Goal: Find specific page/section: Locate a particular part of the current website

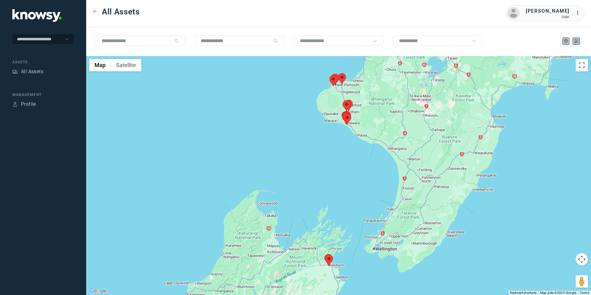
click at [577, 44] on button at bounding box center [575, 41] width 7 height 7
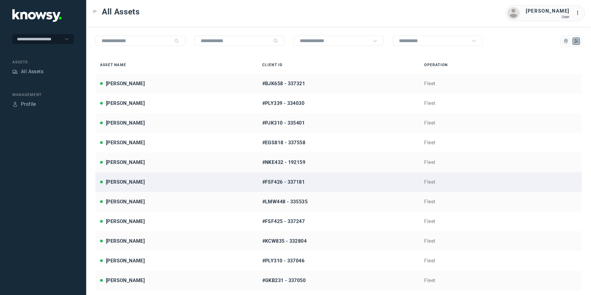
click at [129, 183] on div "[PERSON_NAME]" at bounding box center [125, 181] width 39 height 7
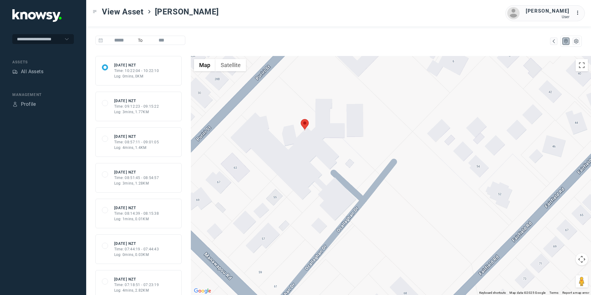
click at [45, 70] on div "All Assets" at bounding box center [43, 72] width 62 height 9
click at [35, 72] on div "All Assets" at bounding box center [32, 71] width 22 height 7
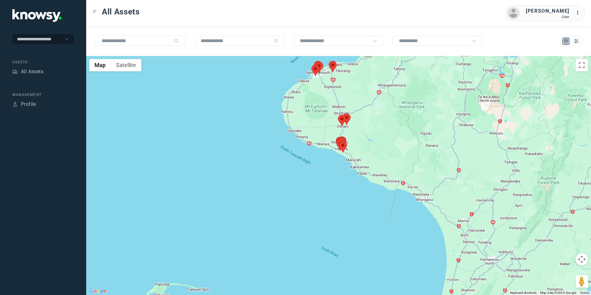
click at [329, 61] on area at bounding box center [329, 61] width 0 height 0
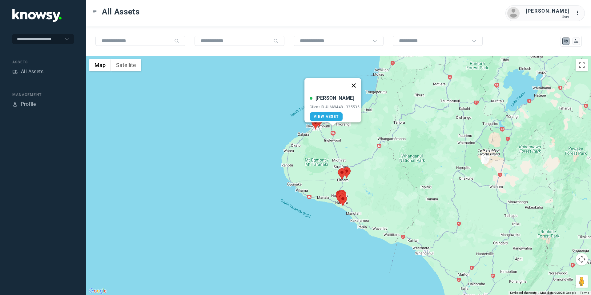
click at [357, 82] on button "Close" at bounding box center [353, 85] width 15 height 15
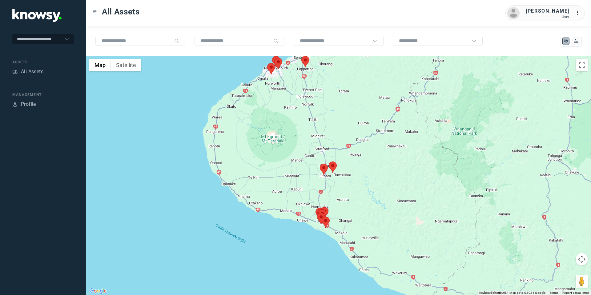
click at [329, 162] on area at bounding box center [329, 162] width 0 height 0
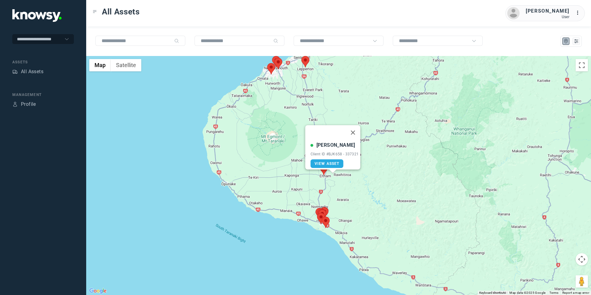
click at [320, 164] on area at bounding box center [320, 164] width 0 height 0
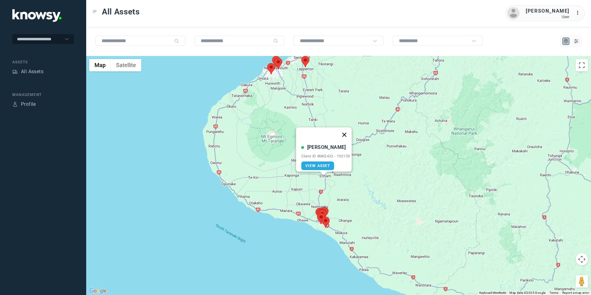
click at [346, 130] on button "Close" at bounding box center [344, 134] width 15 height 15
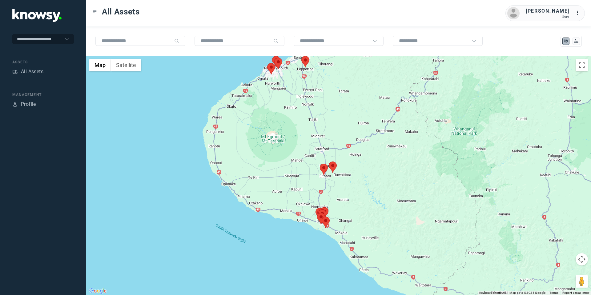
click at [329, 162] on area at bounding box center [329, 162] width 0 height 0
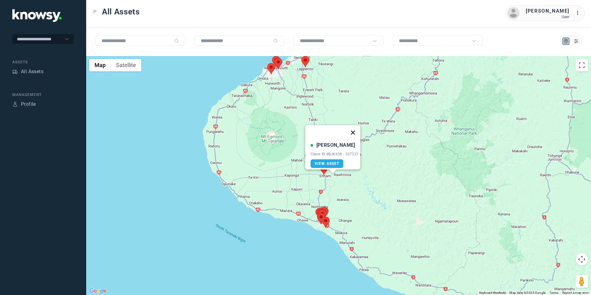
click at [356, 127] on button "Close" at bounding box center [352, 132] width 15 height 15
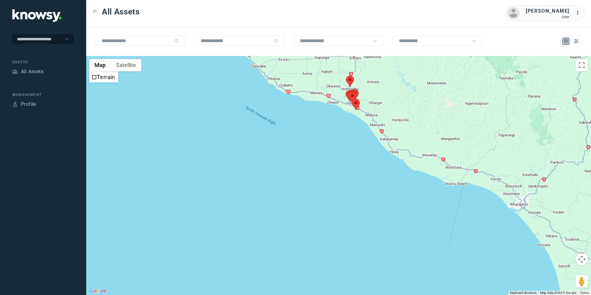
click at [34, 76] on div "All Assets" at bounding box center [43, 72] width 62 height 9
click at [34, 72] on div "All Assets" at bounding box center [32, 71] width 22 height 7
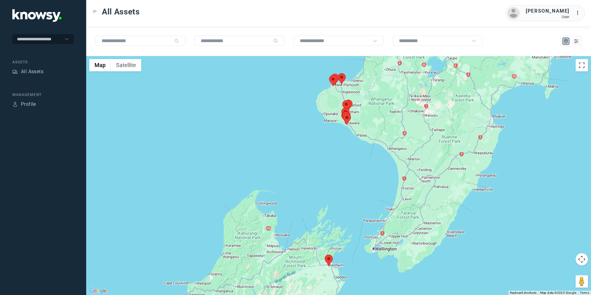
click at [572, 40] on div at bounding box center [571, 41] width 18 height 7
click at [578, 42] on icon "List" at bounding box center [576, 41] width 6 height 6
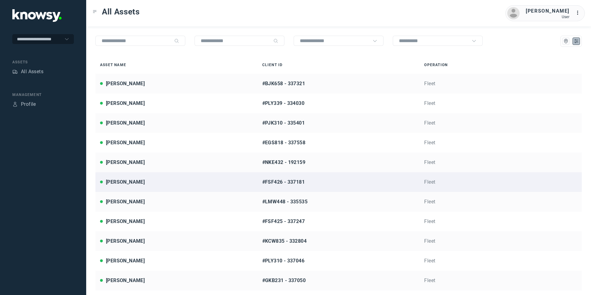
click at [127, 184] on div "[PERSON_NAME]" at bounding box center [125, 181] width 39 height 7
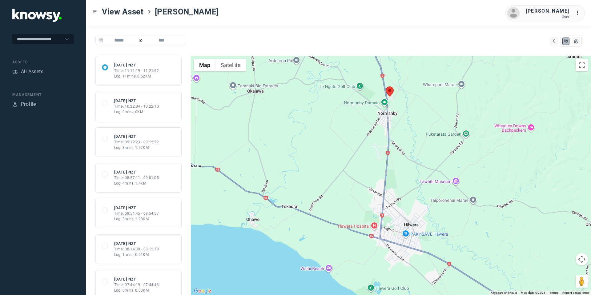
click at [386, 86] on area at bounding box center [386, 86] width 0 height 0
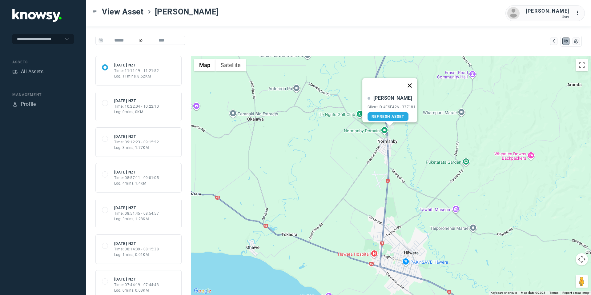
click at [411, 83] on button "Close" at bounding box center [409, 85] width 15 height 15
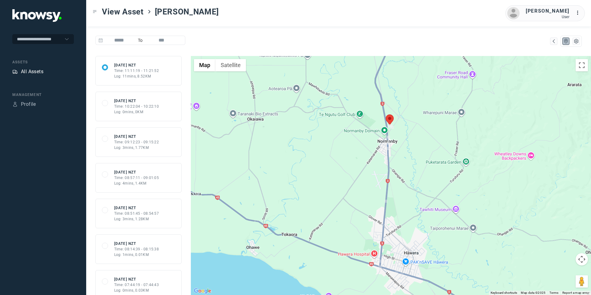
click at [30, 74] on div "All Assets" at bounding box center [32, 71] width 22 height 7
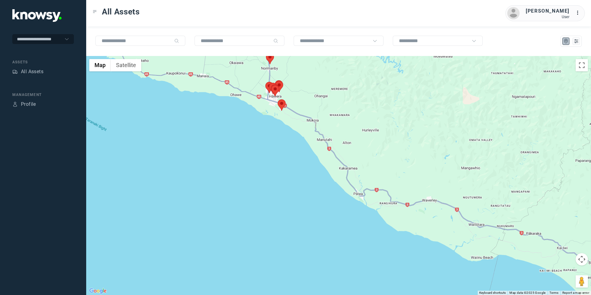
click at [278, 99] on area at bounding box center [278, 99] width 0 height 0
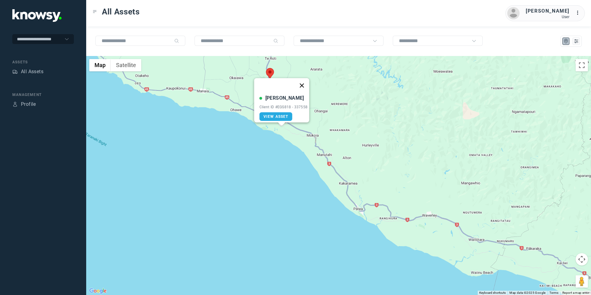
click at [304, 80] on button "Close" at bounding box center [301, 85] width 15 height 15
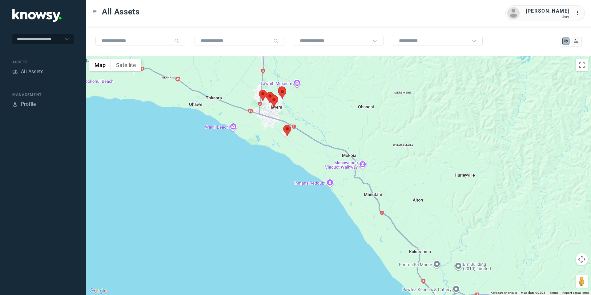
click at [259, 90] on area at bounding box center [259, 90] width 0 height 0
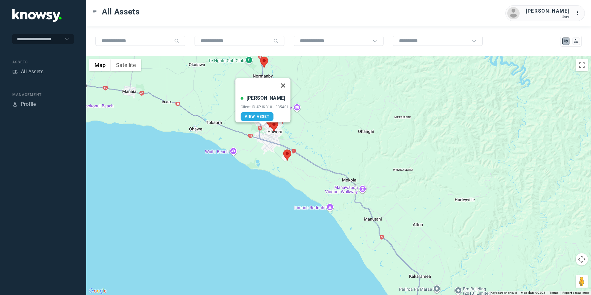
click at [285, 80] on button "Close" at bounding box center [282, 85] width 15 height 15
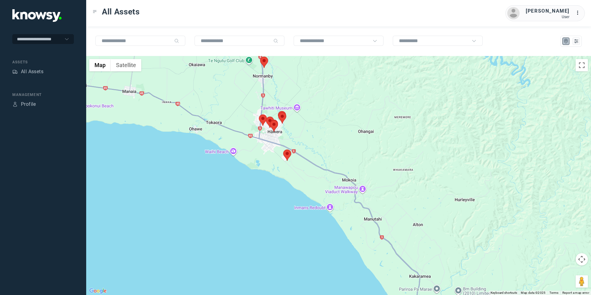
click at [260, 57] on area at bounding box center [260, 57] width 0 height 0
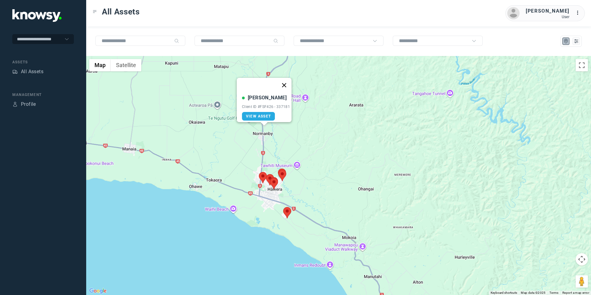
click at [290, 81] on button "Close" at bounding box center [284, 85] width 15 height 15
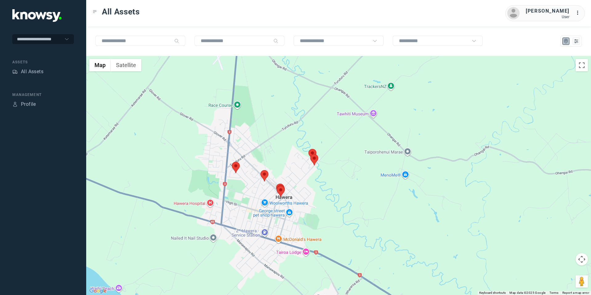
click at [260, 170] on area at bounding box center [260, 170] width 0 height 0
click at [289, 138] on button "Close" at bounding box center [284, 141] width 15 height 15
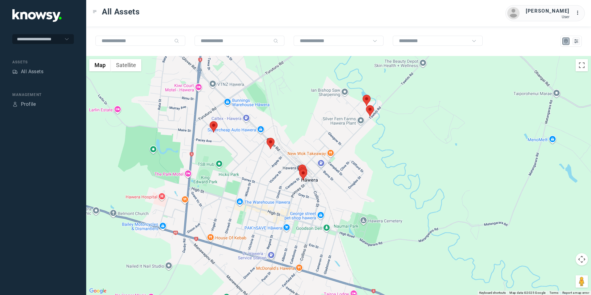
click at [299, 169] on area at bounding box center [299, 169] width 0 height 0
click at [325, 134] on button "Close" at bounding box center [323, 140] width 15 height 15
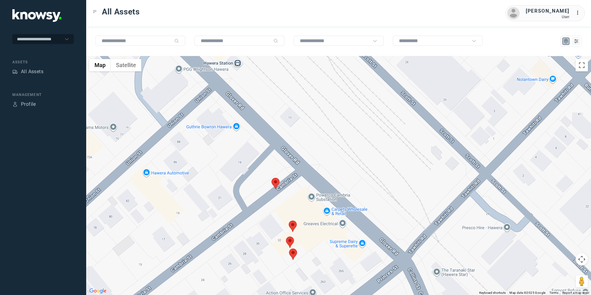
click at [286, 237] on area at bounding box center [286, 237] width 0 height 0
click at [314, 203] on button "Close" at bounding box center [310, 207] width 15 height 15
click at [289, 221] on area at bounding box center [289, 221] width 0 height 0
click at [317, 187] on button "Close" at bounding box center [313, 191] width 15 height 15
click at [271, 178] on area at bounding box center [271, 178] width 0 height 0
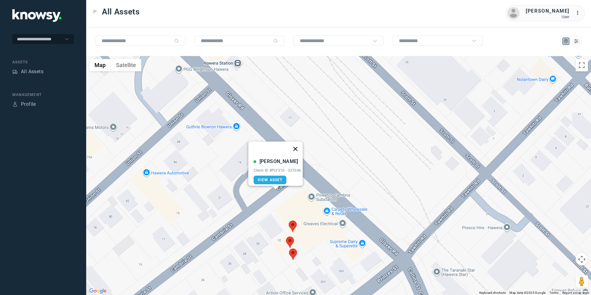
click at [298, 146] on button "Close" at bounding box center [295, 149] width 15 height 15
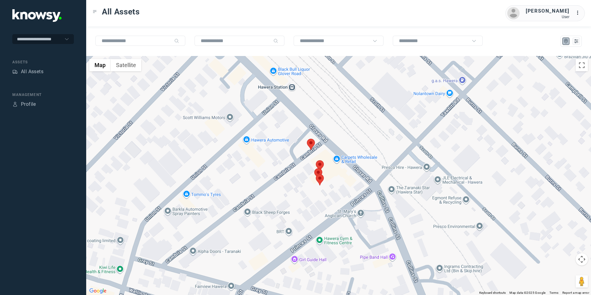
click at [316, 174] on area at bounding box center [316, 174] width 0 height 0
click at [343, 140] on button "Close" at bounding box center [339, 145] width 15 height 15
click at [314, 168] on area at bounding box center [314, 168] width 0 height 0
click at [340, 136] on button "Close" at bounding box center [338, 139] width 15 height 15
click at [316, 160] on area at bounding box center [316, 160] width 0 height 0
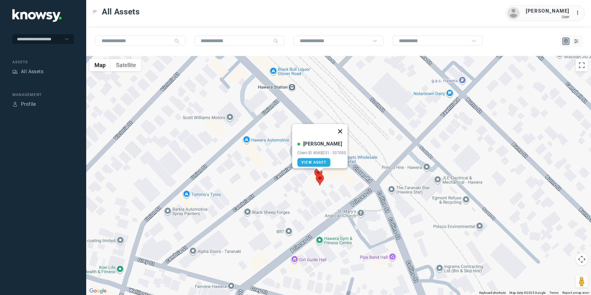
click at [342, 128] on button "Close" at bounding box center [340, 131] width 15 height 15
click at [307, 139] on area at bounding box center [307, 139] width 0 height 0
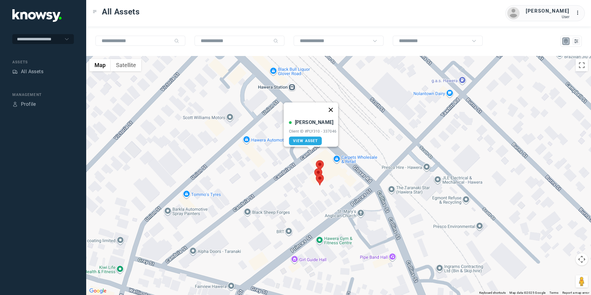
click at [332, 105] on button "Close" at bounding box center [330, 109] width 15 height 15
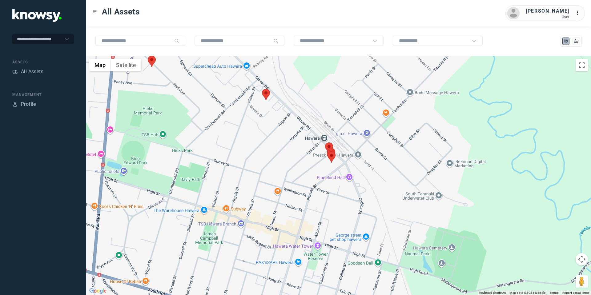
click at [262, 89] on area at bounding box center [262, 89] width 0 height 0
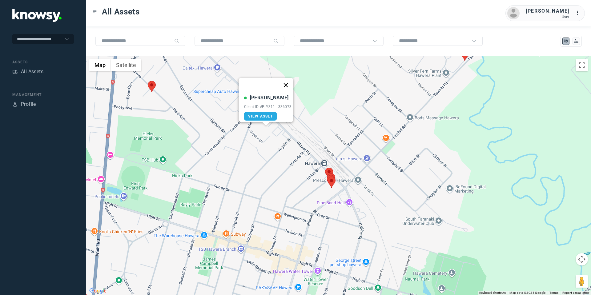
click at [285, 79] on button "Close" at bounding box center [285, 85] width 15 height 15
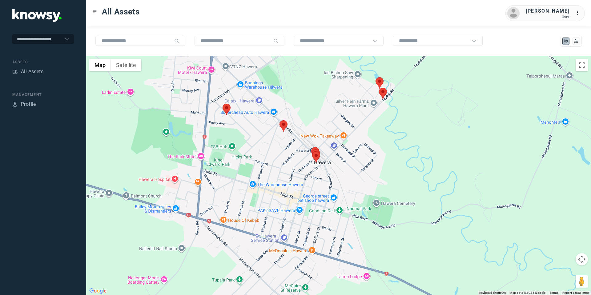
click at [379, 88] on area at bounding box center [379, 88] width 0 height 0
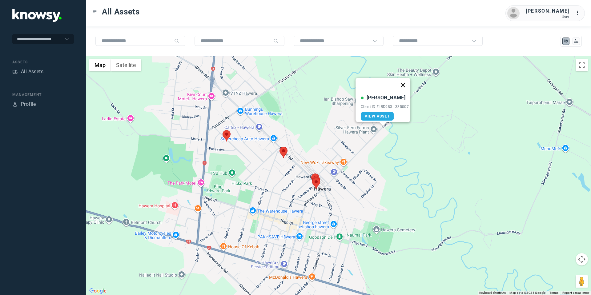
click at [405, 81] on button "Close" at bounding box center [402, 85] width 15 height 15
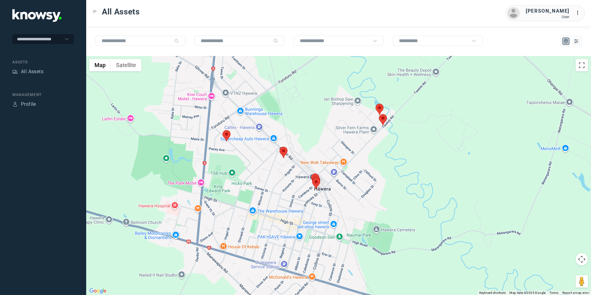
click at [375, 104] on area at bounding box center [375, 104] width 0 height 0
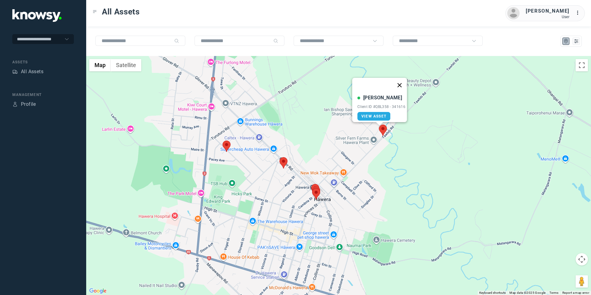
click at [402, 82] on button "Close" at bounding box center [399, 85] width 15 height 15
